Goal: Information Seeking & Learning: Learn about a topic

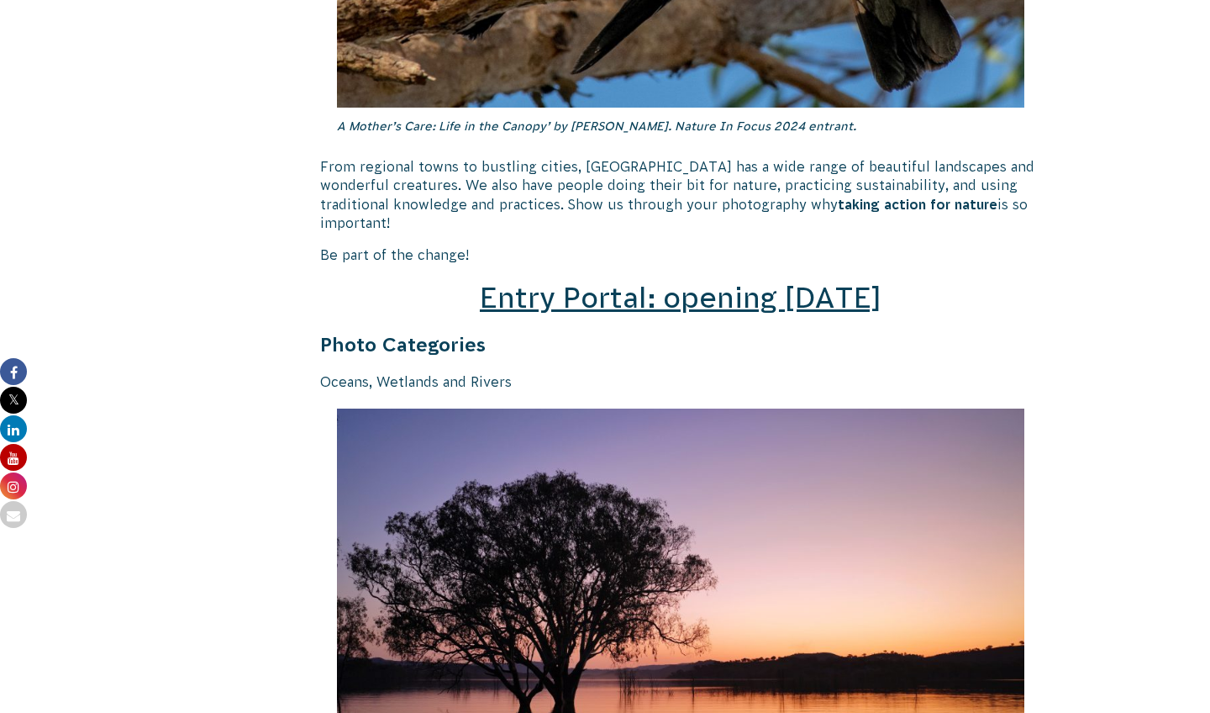
scroll to position [2675, 0]
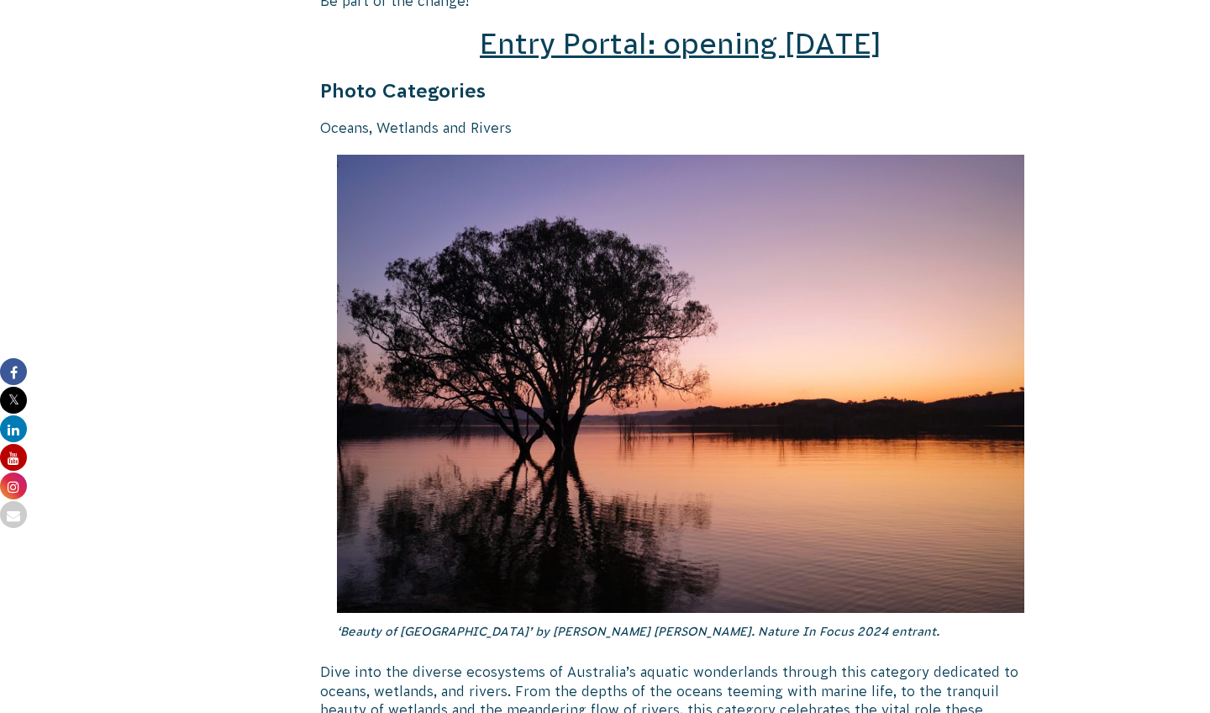
click at [643, 28] on span "Entry Portal: opening [DATE]" at bounding box center [681, 44] width 402 height 32
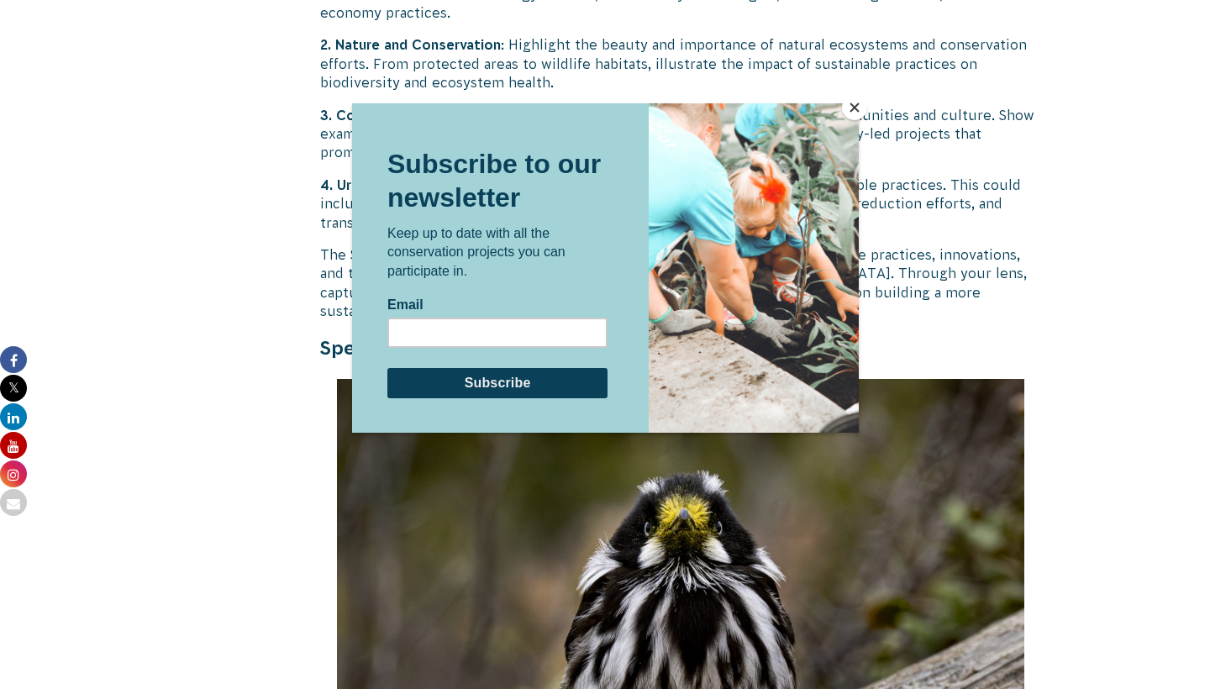
scroll to position [4719, 0]
click at [855, 112] on button "Close" at bounding box center [854, 107] width 25 height 25
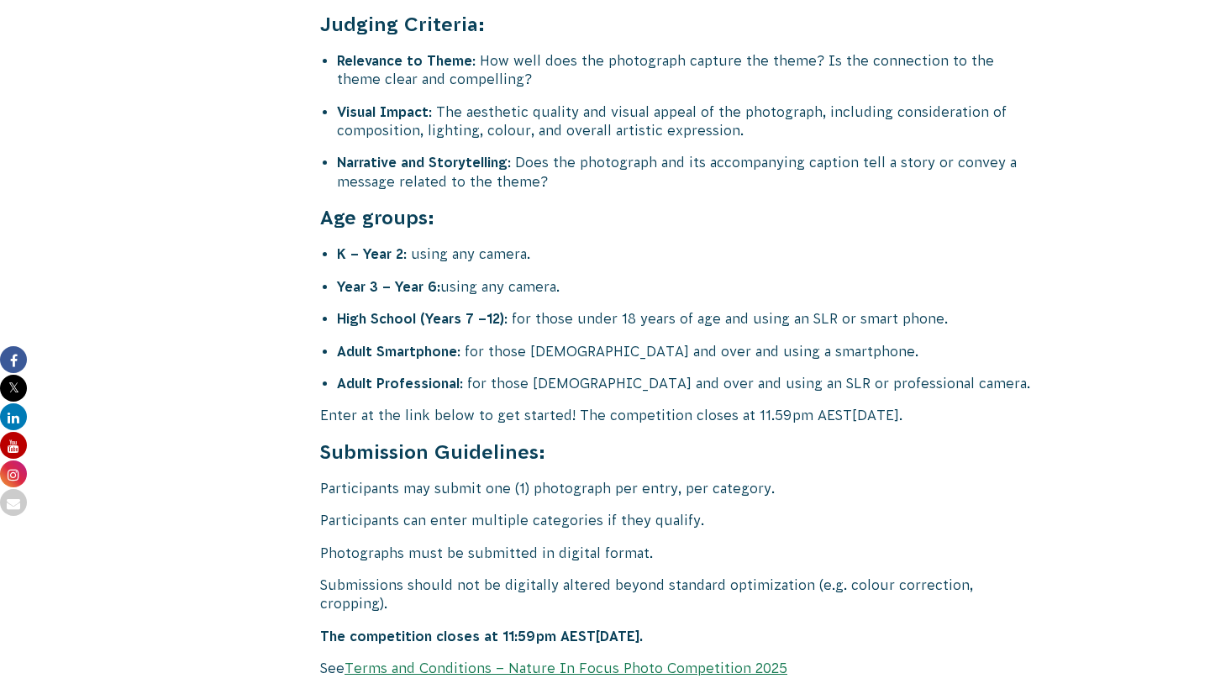
scroll to position [6684, 0]
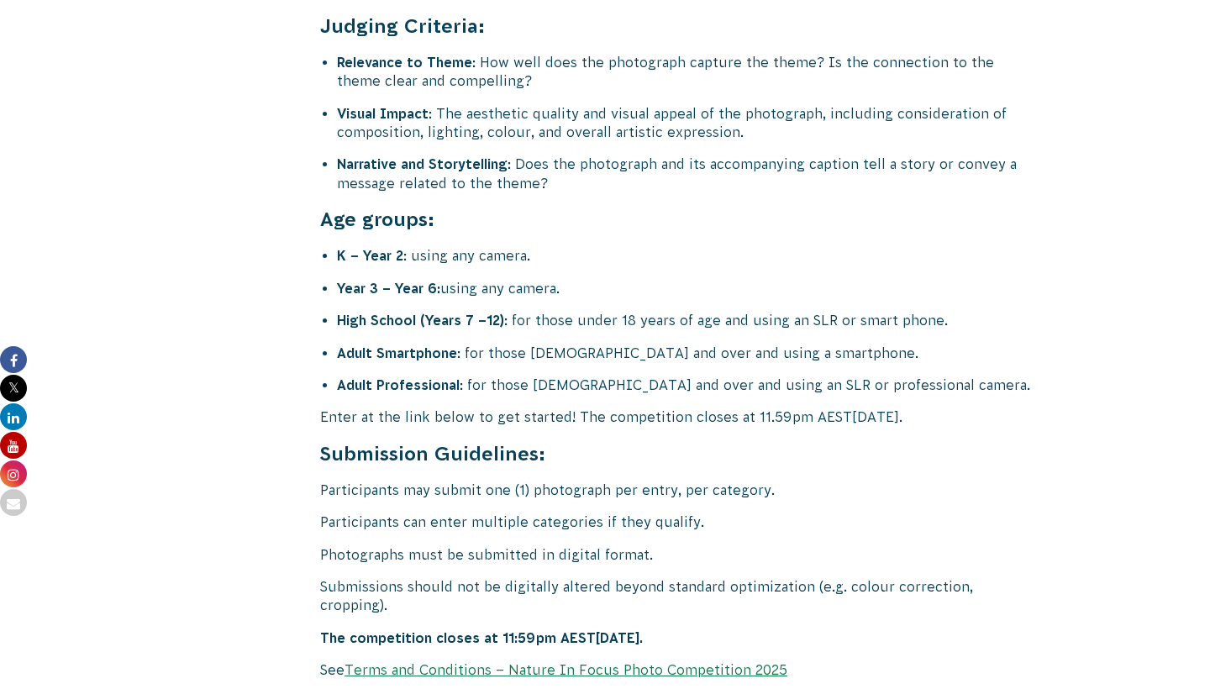
click at [594, 662] on link "Terms and Conditions – Nature In Focus Photo Competition 2025" at bounding box center [566, 669] width 443 height 15
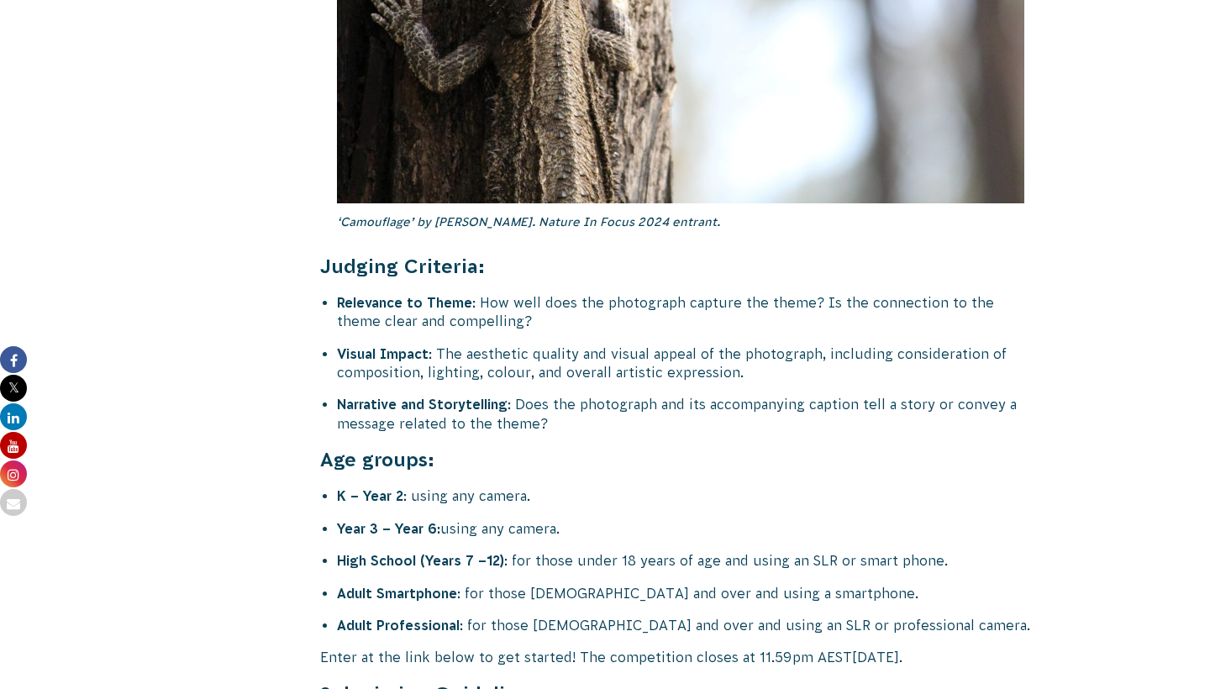
scroll to position [6429, 0]
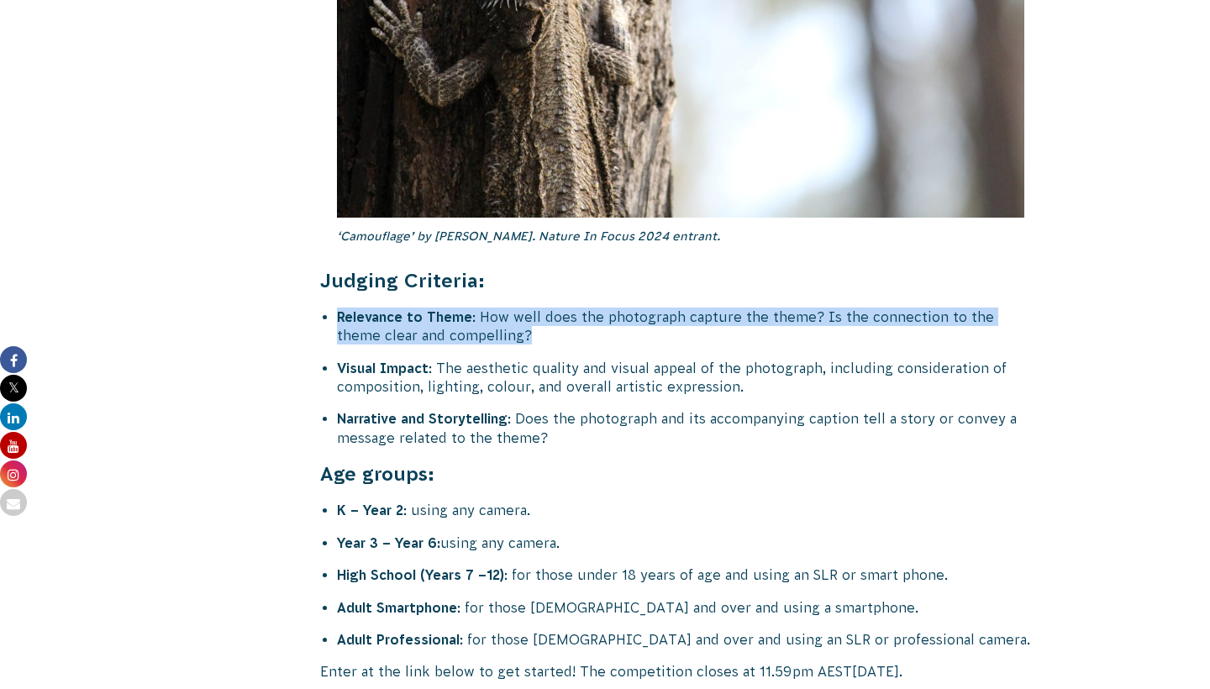
drag, startPoint x: 336, startPoint y: 229, endPoint x: 545, endPoint y: 248, distance: 209.3
click at [579, 308] on li "Relevance to Theme : How well does the photograph capture the theme? Is the con…" at bounding box center [689, 327] width 704 height 38
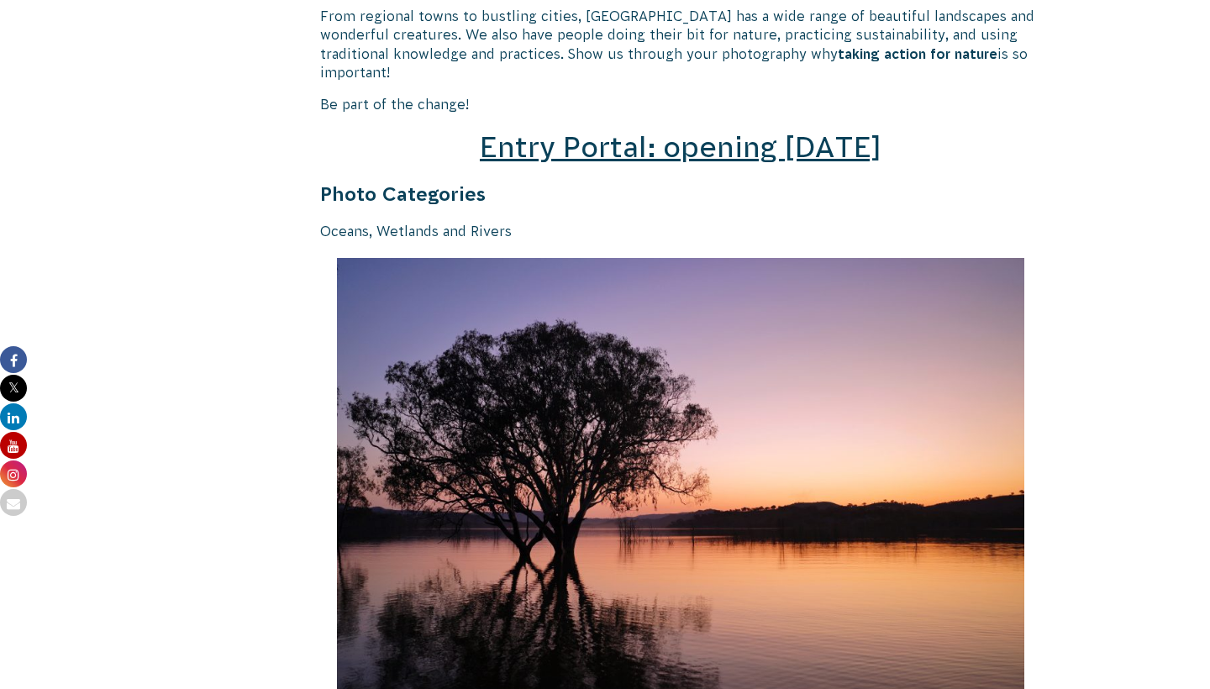
scroll to position [2571, 0]
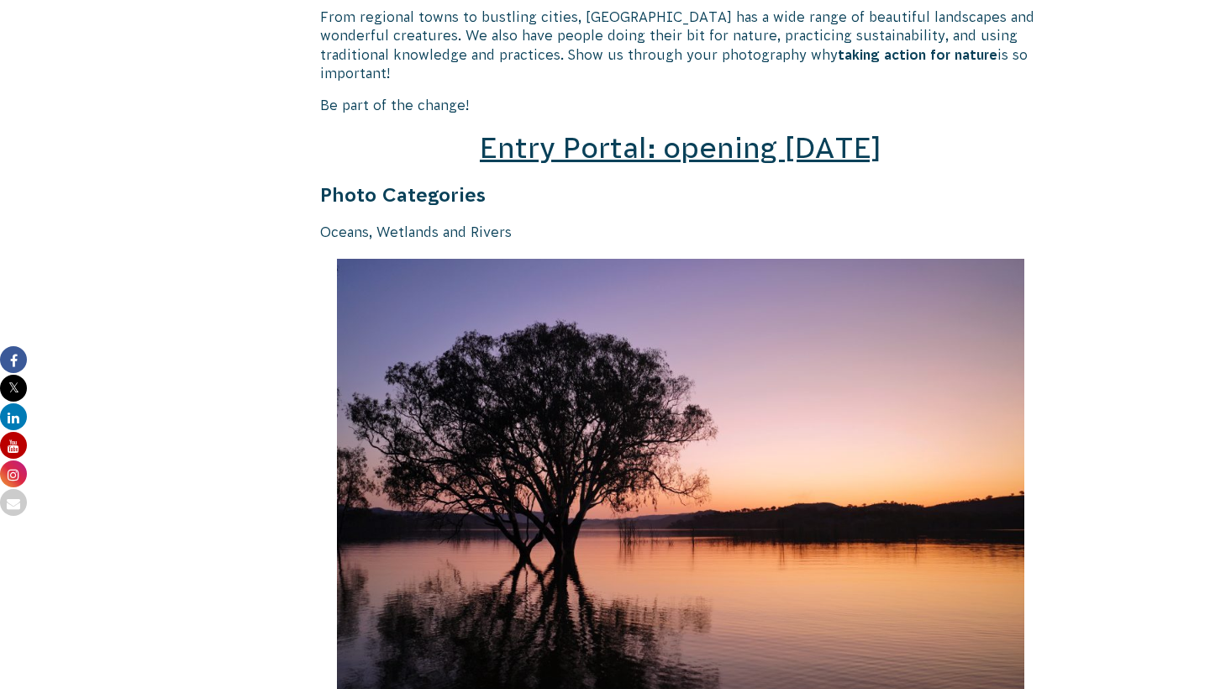
click at [698, 132] on span "Entry Portal: opening [DATE]" at bounding box center [681, 148] width 402 height 32
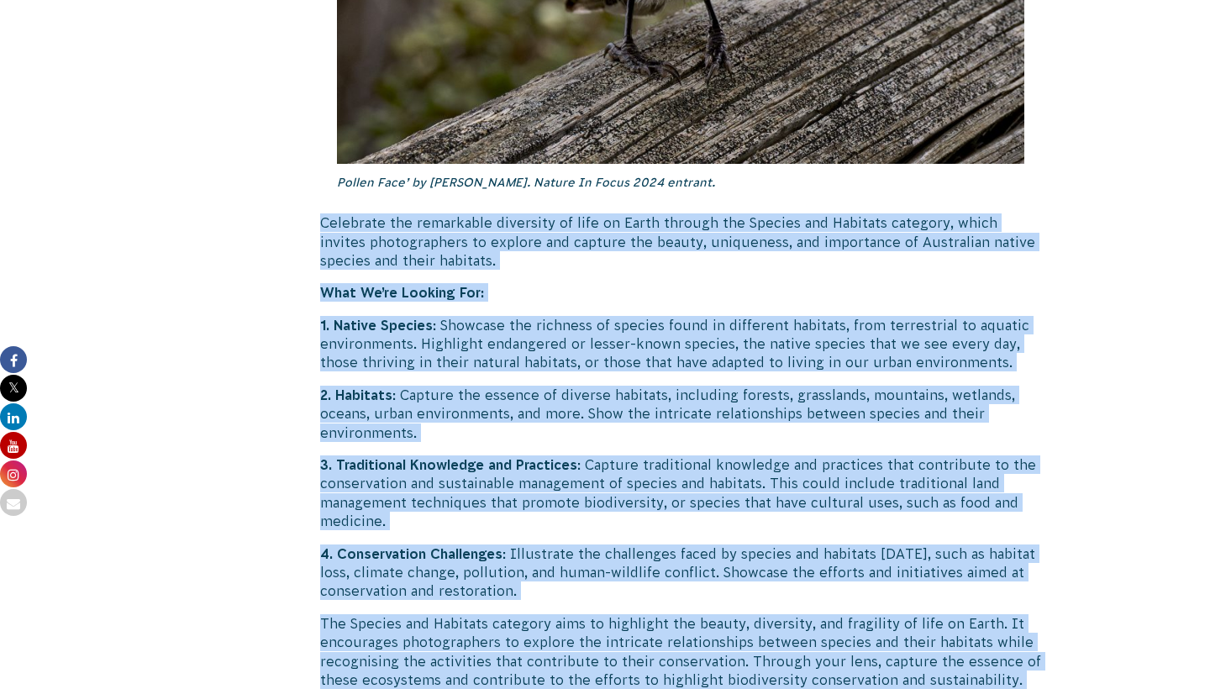
scroll to position [5485, 0]
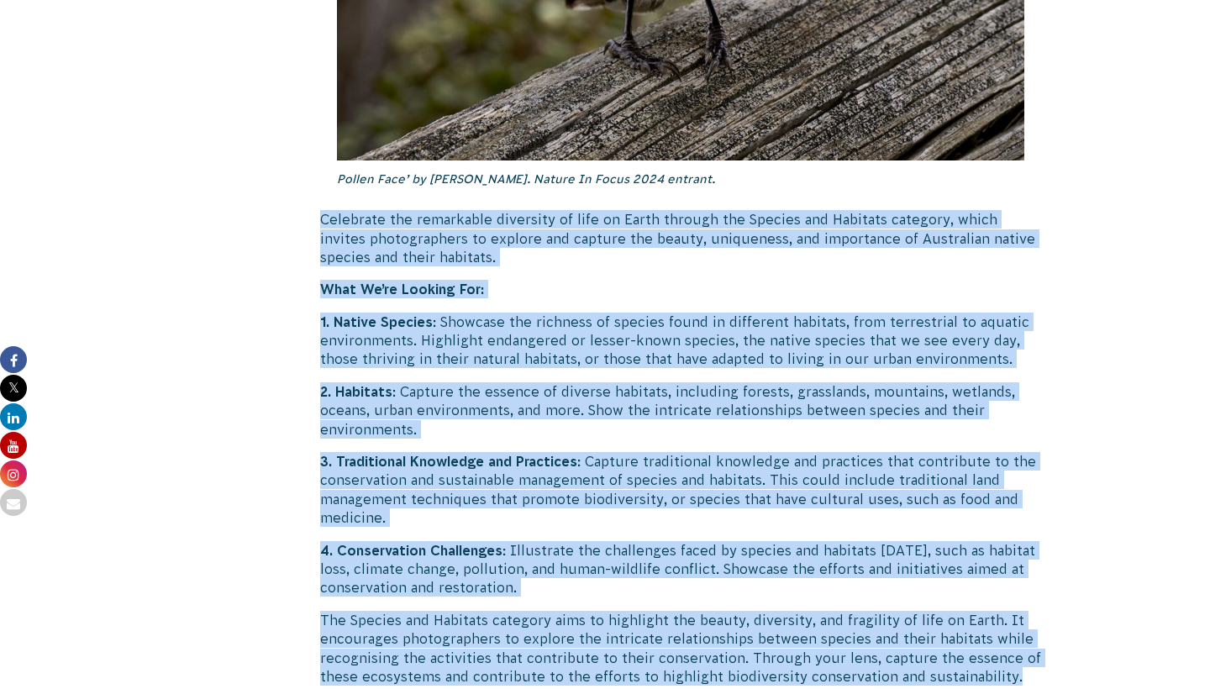
drag, startPoint x: 324, startPoint y: 422, endPoint x: 1014, endPoint y: 592, distance: 711.4
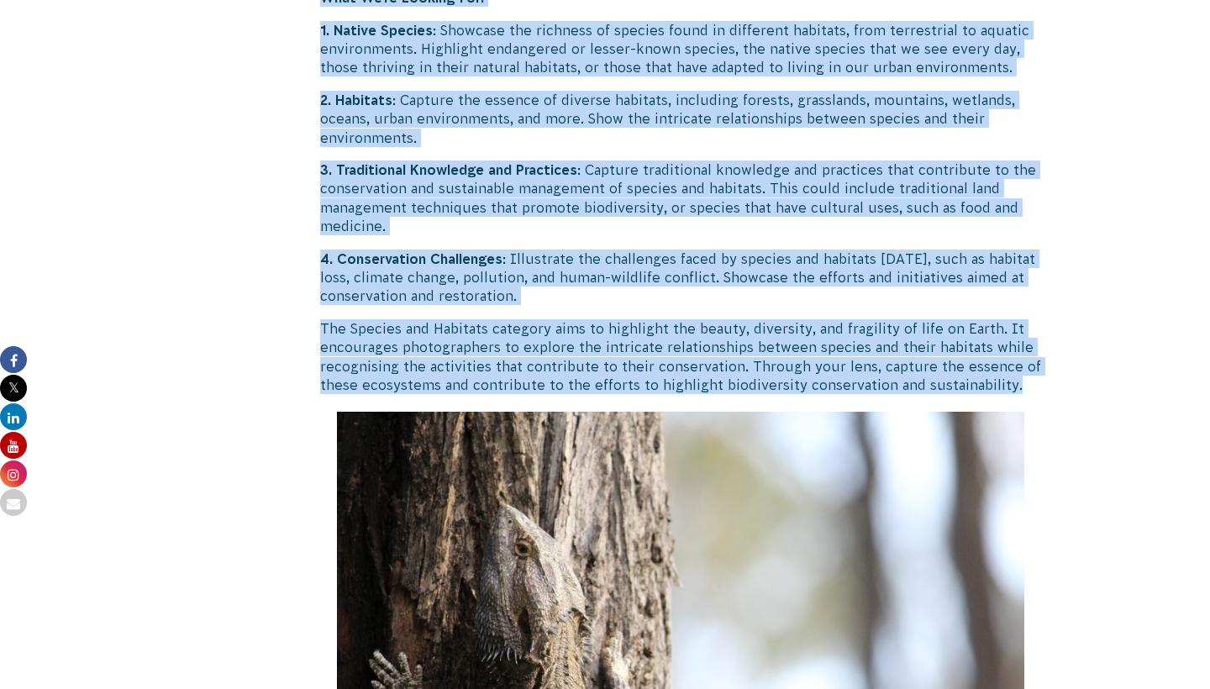
scroll to position [5792, 0]
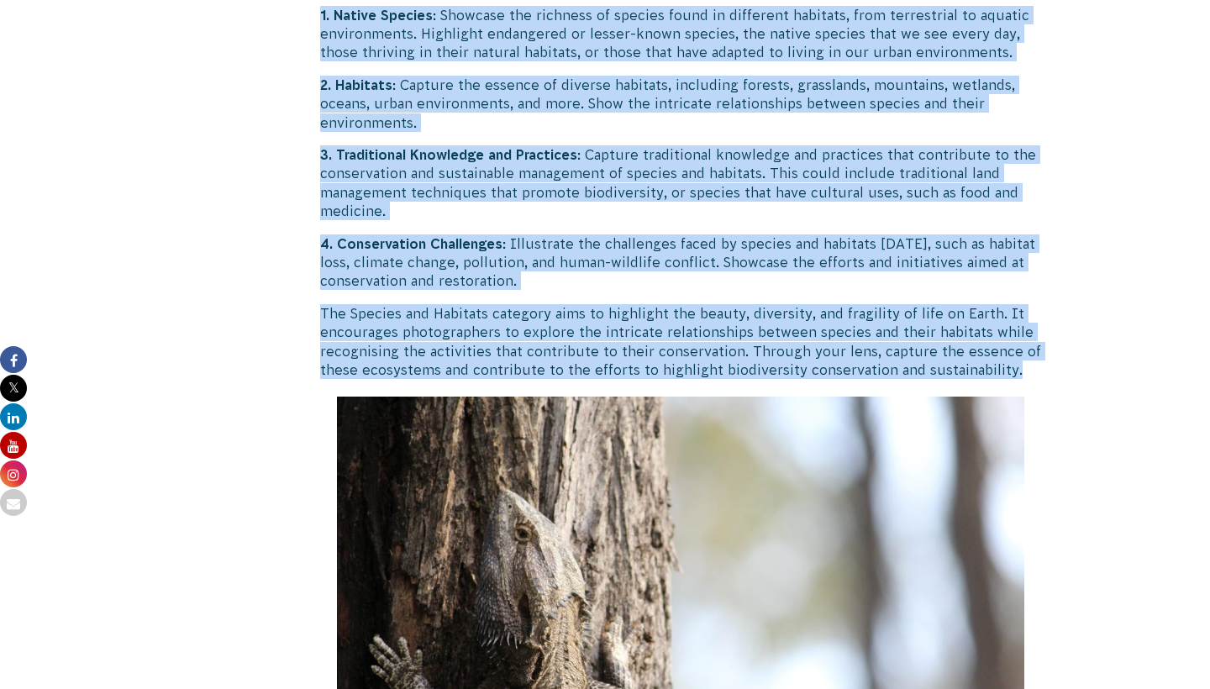
copy div "Celebrate the remarkable diversity of life on Earth through the Species and Hab…"
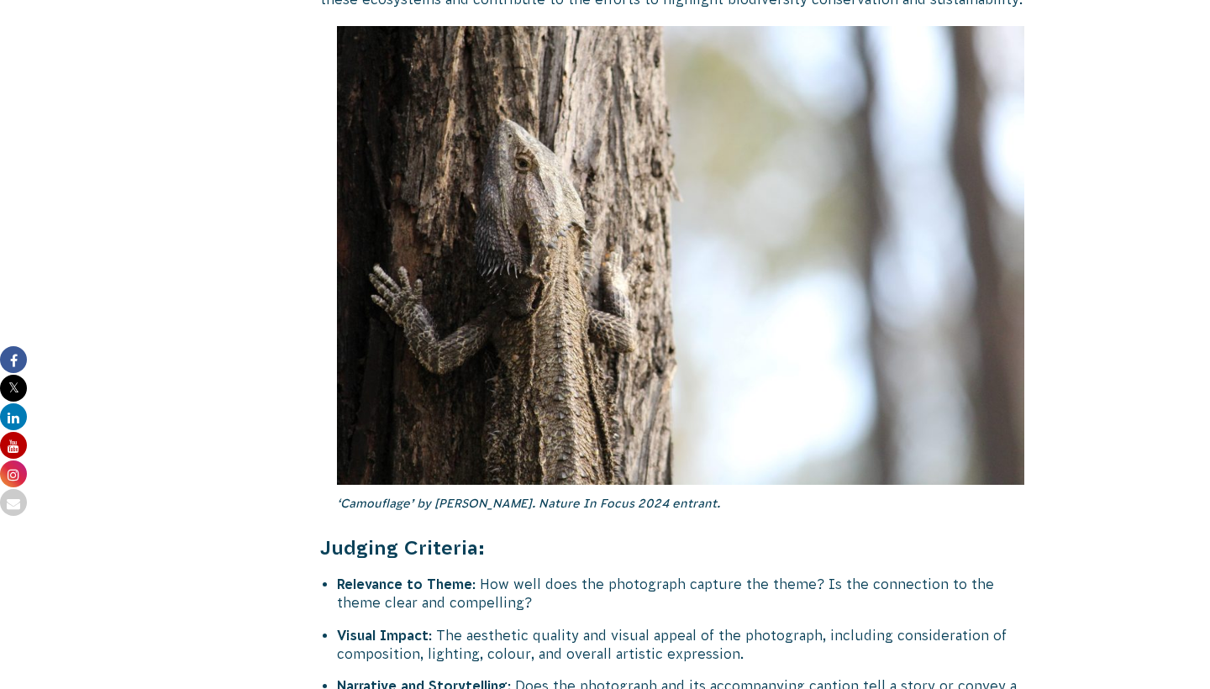
scroll to position [6181, 0]
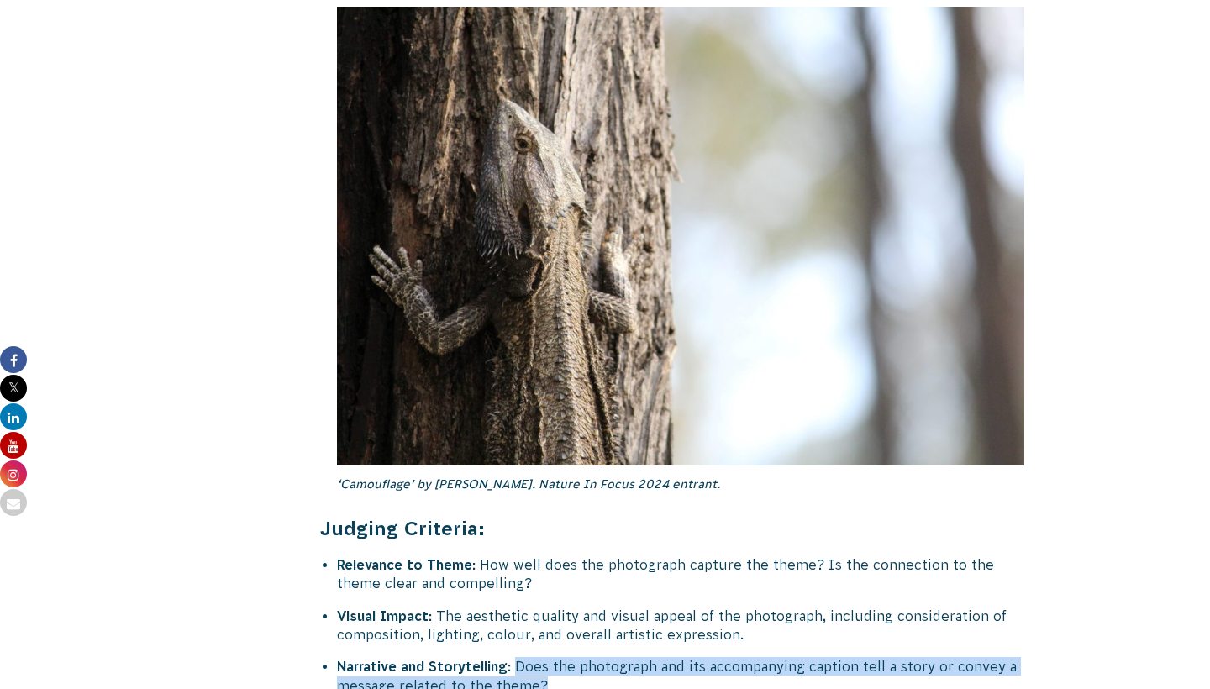
drag, startPoint x: 567, startPoint y: 595, endPoint x: 517, endPoint y: 580, distance: 52.6
click at [517, 657] on li "Narrative and Storytelling : Does the photograph and its accompanying caption t…" at bounding box center [689, 676] width 704 height 38
copy li "Does the photograph and its accompanying caption tell a story or convey a messa…"
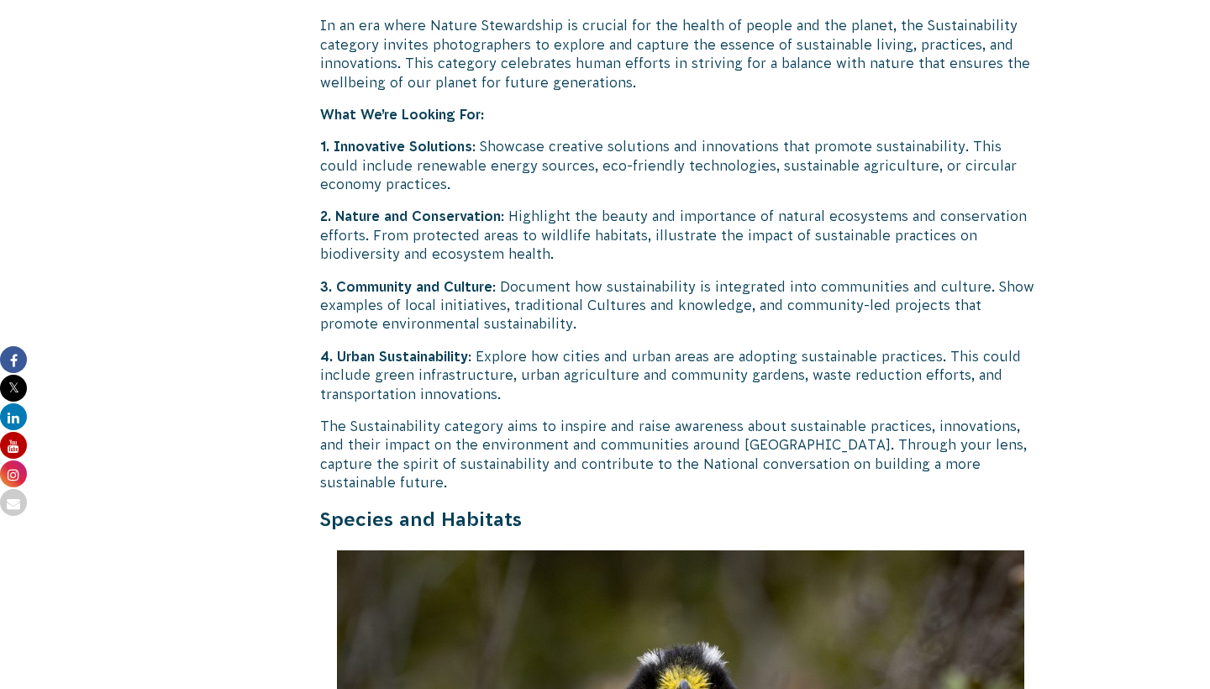
scroll to position [4544, 0]
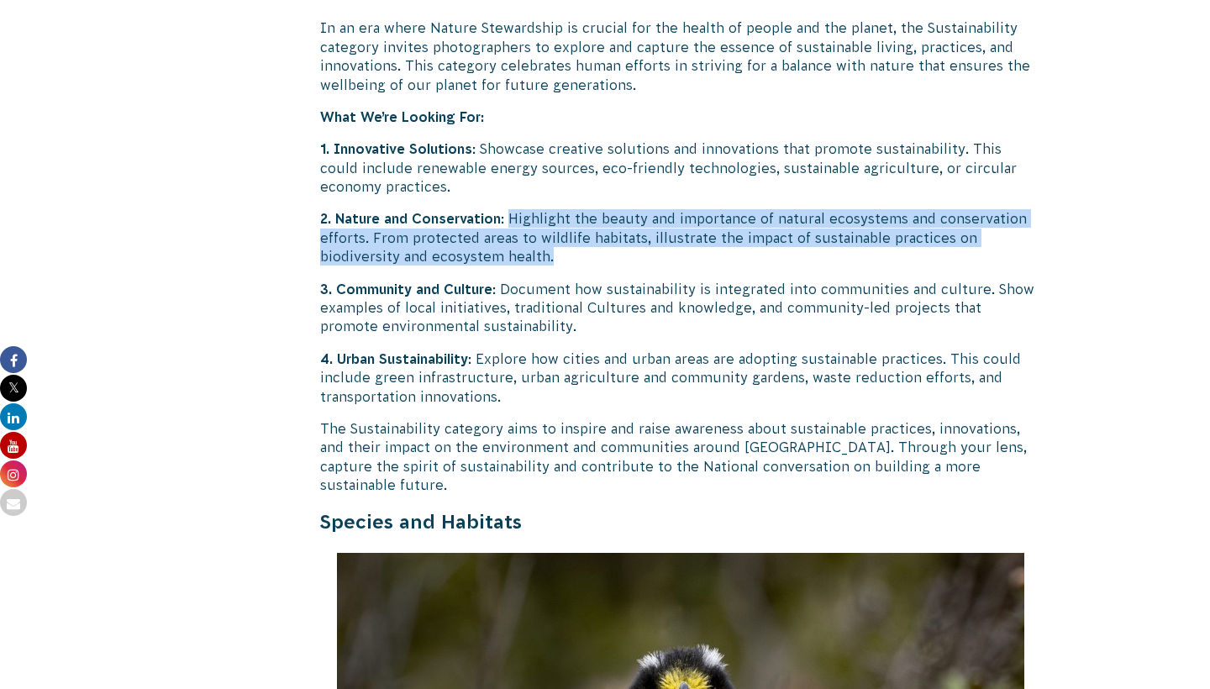
drag, startPoint x: 554, startPoint y: 198, endPoint x: 514, endPoint y: 165, distance: 52.0
click at [514, 209] on p "2. Nature and Conservation : Highlight the beauty and importance of natural eco…" at bounding box center [680, 237] width 721 height 56
copy p "Highlight the beauty and importance of natural ecosystems and conservation effo…"
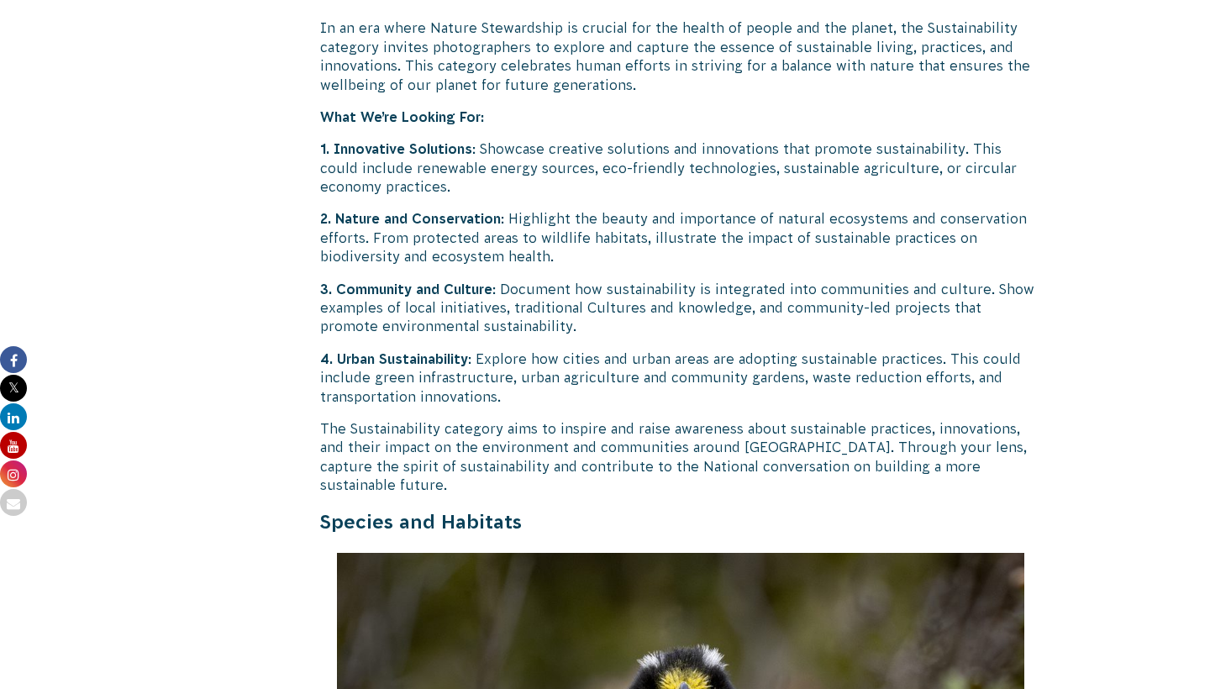
click at [712, 18] on p "In an era where Nature Stewardship is crucial for the health of people and the …" at bounding box center [680, 56] width 721 height 76
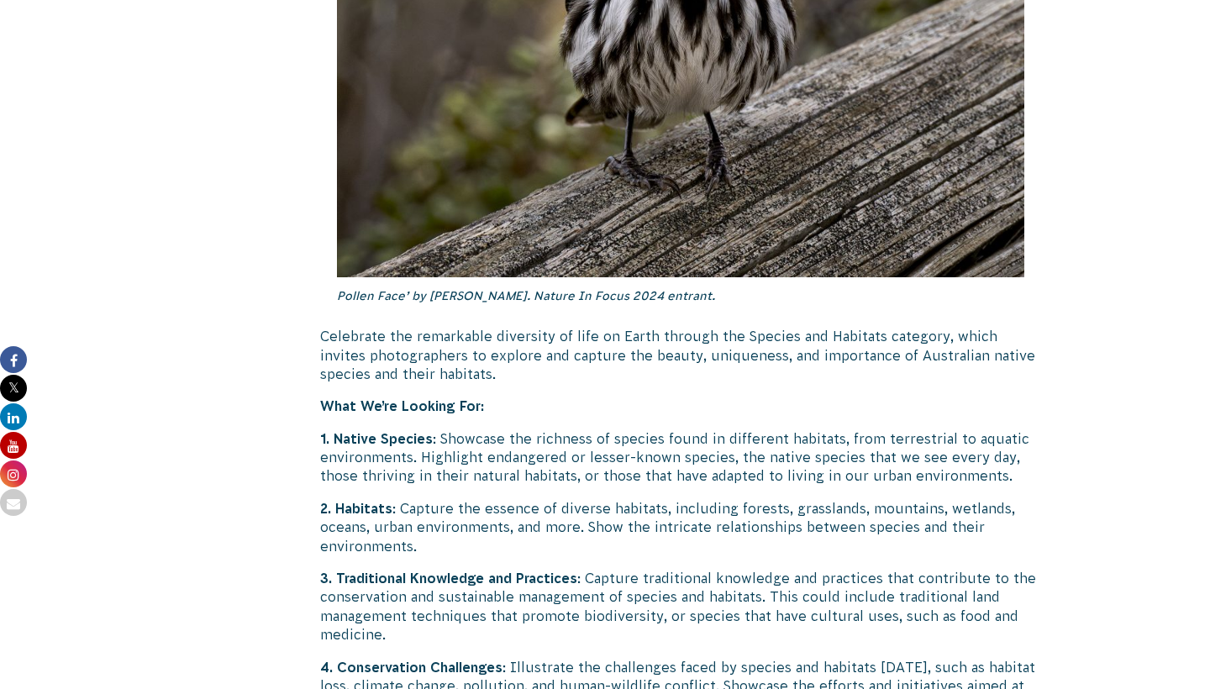
scroll to position [5371, 0]
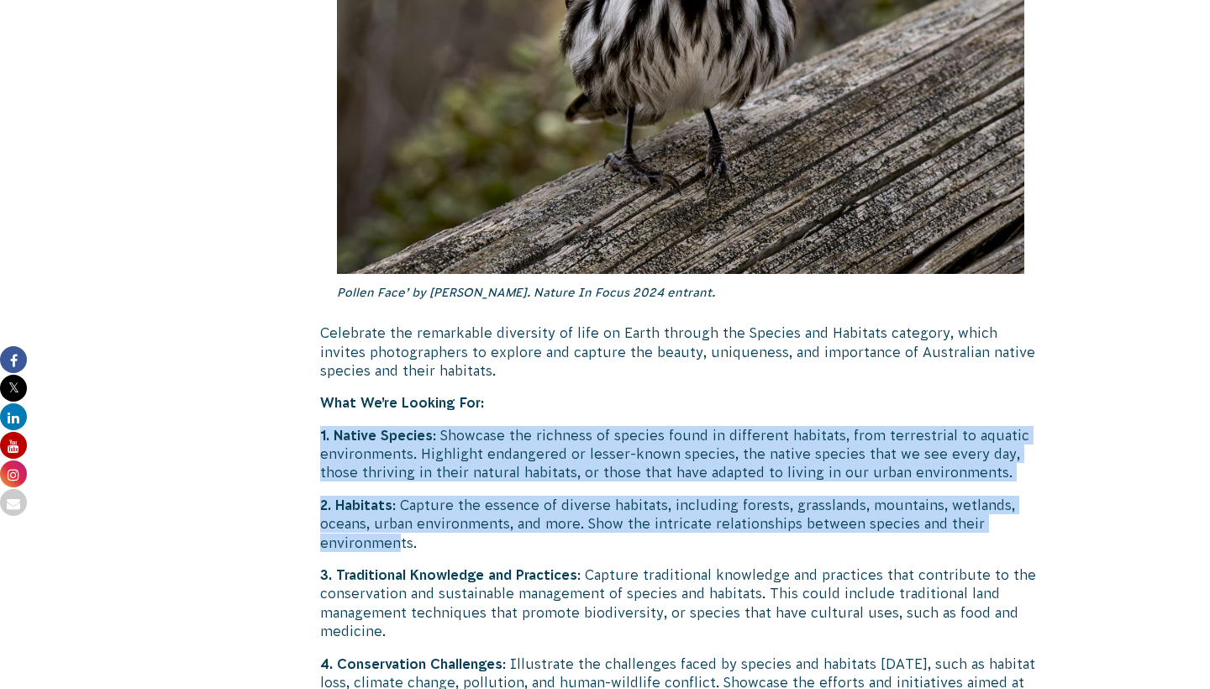
drag, startPoint x: 402, startPoint y: 454, endPoint x: 309, endPoint y: 345, distance: 143.1
copy div "1. Native Species : Showcase the richness of species found in different habitat…"
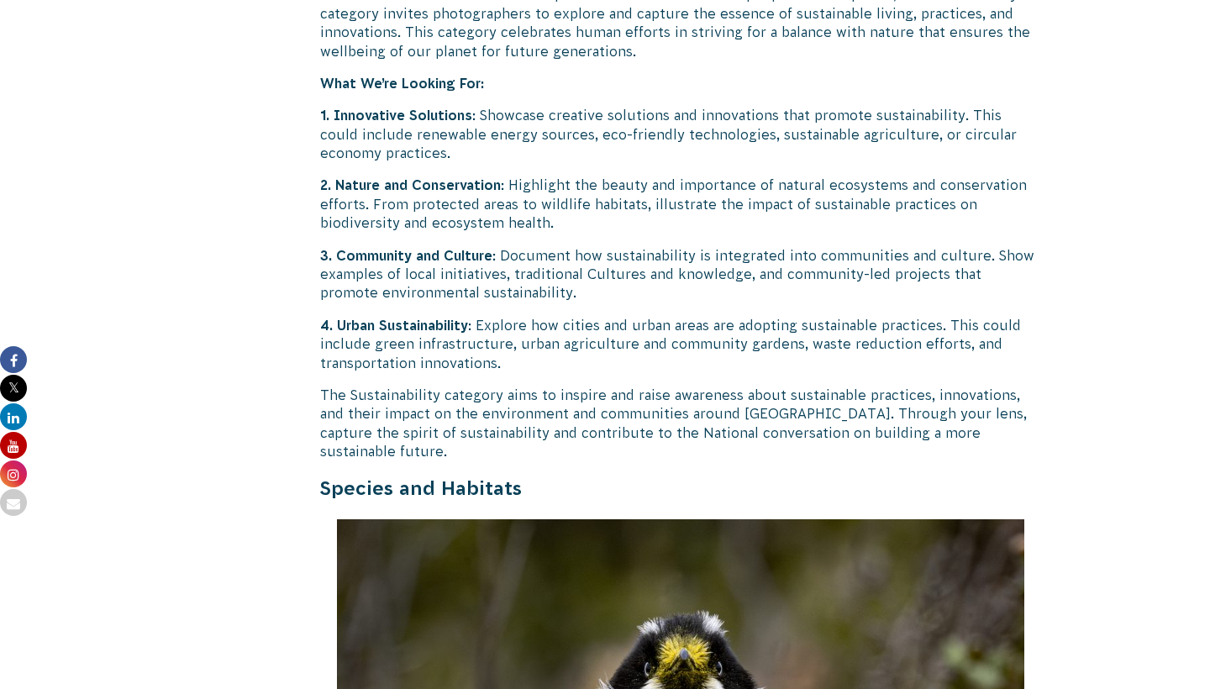
scroll to position [4496, 0]
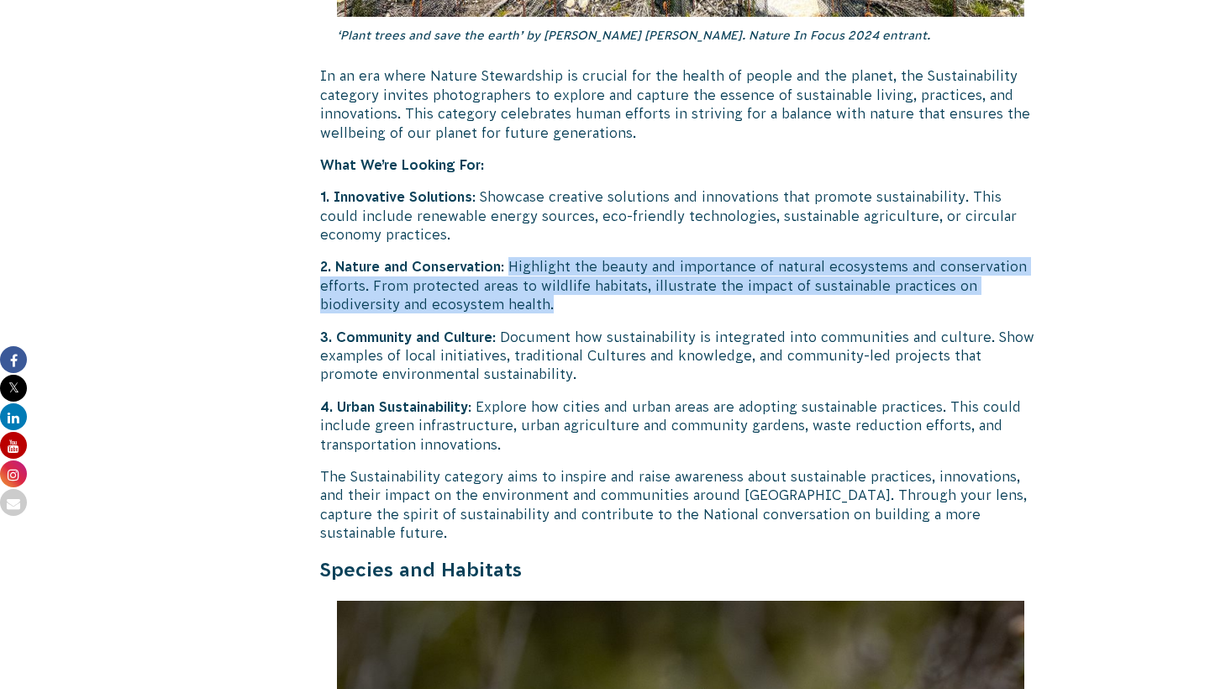
drag, startPoint x: 570, startPoint y: 242, endPoint x: 512, endPoint y: 212, distance: 65.4
click at [512, 257] on p "2. Nature and Conservation : Highlight the beauty and importance of natural eco…" at bounding box center [680, 285] width 721 height 56
copy p "Highlight the beauty and importance of natural ecosystems and conservation effo…"
